Goal: Task Accomplishment & Management: Use online tool/utility

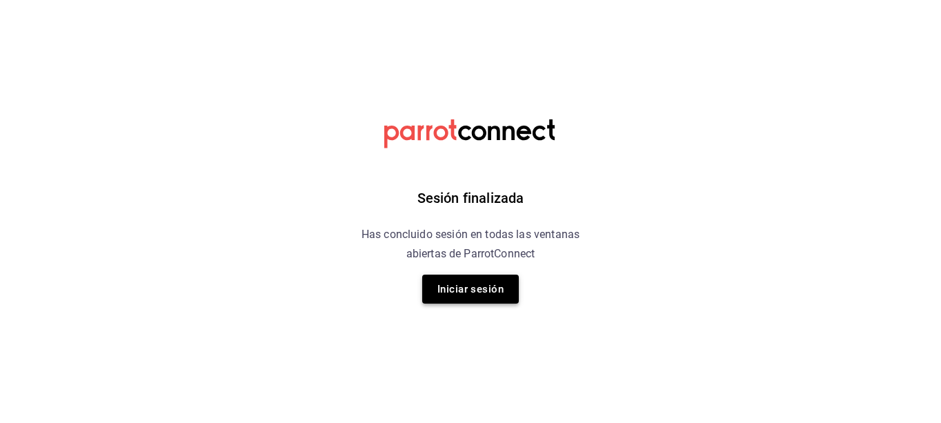
click at [462, 297] on button "Iniciar sesión" at bounding box center [470, 289] width 97 height 29
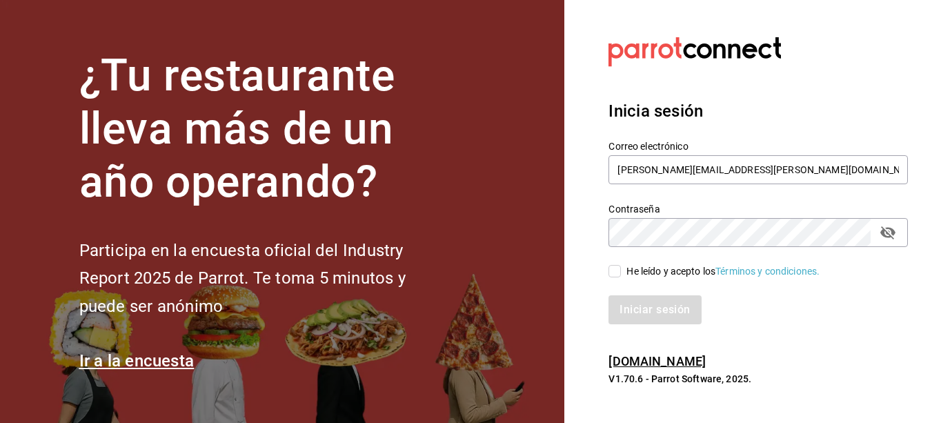
click at [616, 269] on input "He leído y acepto los Términos y condiciones." at bounding box center [615, 271] width 12 height 12
checkbox input "true"
click at [630, 304] on button "Iniciar sesión" at bounding box center [656, 309] width 94 height 29
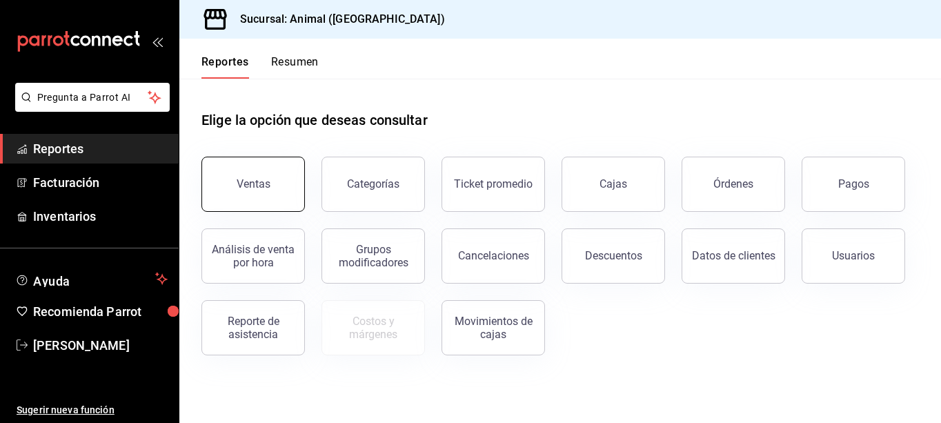
click at [272, 175] on button "Ventas" at bounding box center [254, 184] width 104 height 55
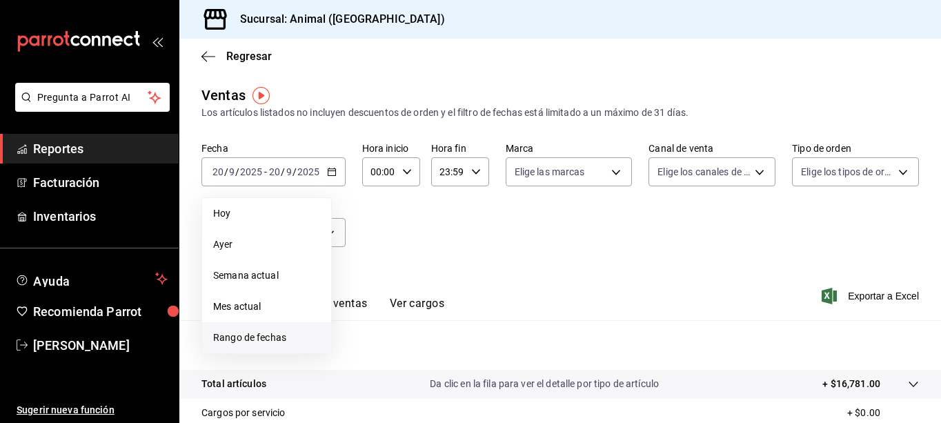
click at [246, 340] on span "Rango de fechas" at bounding box center [266, 338] width 107 height 14
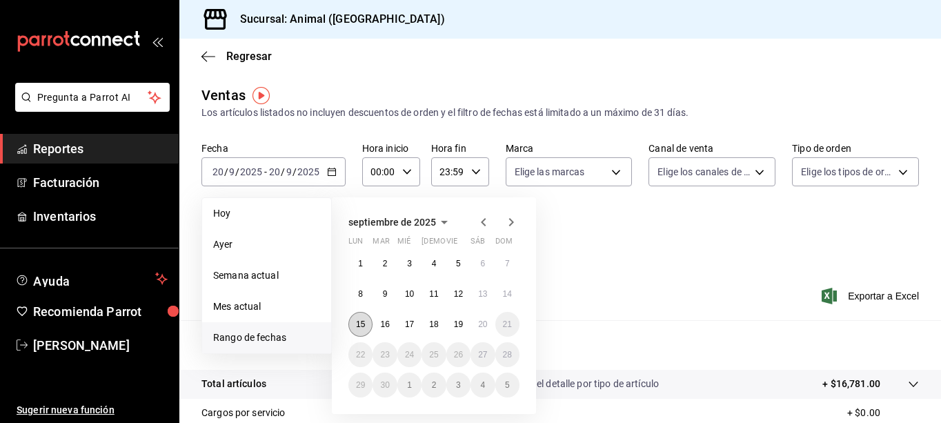
click at [364, 324] on abbr "15" at bounding box center [360, 325] width 9 height 10
click at [486, 330] on button "20" at bounding box center [483, 324] width 24 height 25
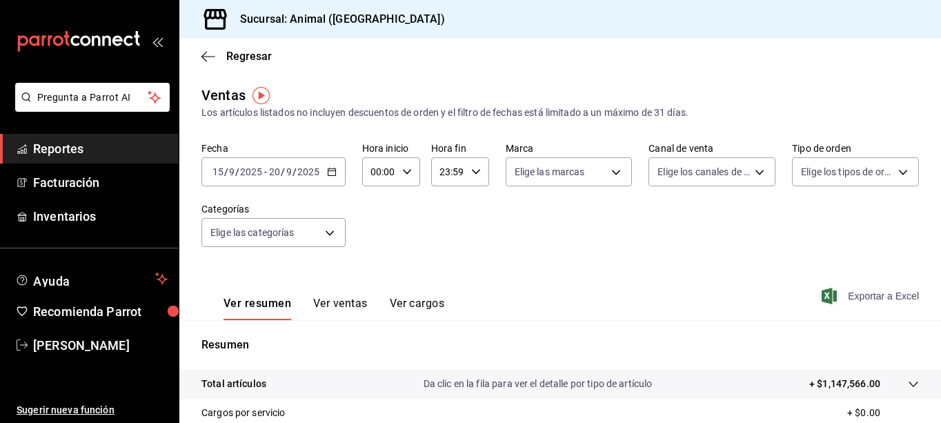
click at [823, 296] on icon "button" at bounding box center [829, 296] width 15 height 17
